Goal: Transaction & Acquisition: Purchase product/service

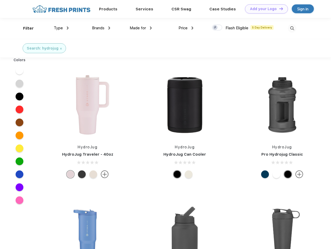
click at [264, 9] on link "Add your Logo Design Tool" at bounding box center [266, 8] width 43 height 9
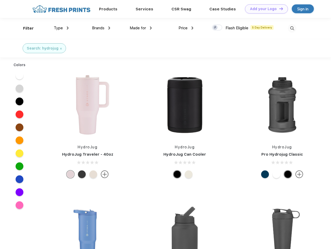
click at [0, 0] on div "Design Tool" at bounding box center [0, 0] width 0 height 0
click at [279, 9] on link "Add your Logo Design Tool" at bounding box center [266, 8] width 43 height 9
click at [25, 28] on div "Filter" at bounding box center [28, 28] width 11 height 6
click at [61, 28] on span "Type" at bounding box center [58, 28] width 9 height 5
click at [101, 28] on span "Brands" at bounding box center [98, 28] width 12 height 5
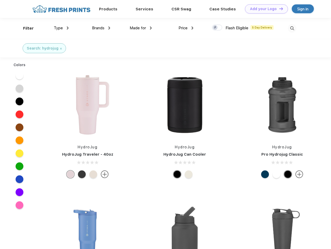
click at [141, 28] on span "Made for" at bounding box center [138, 28] width 16 height 5
click at [186, 28] on span "Price" at bounding box center [182, 28] width 9 height 5
click at [217, 28] on div at bounding box center [217, 28] width 10 height 6
click at [215, 28] on input "checkbox" at bounding box center [213, 25] width 3 height 3
click at [292, 28] on img at bounding box center [292, 28] width 9 height 9
